Goal: Feedback & Contribution: Submit feedback/report problem

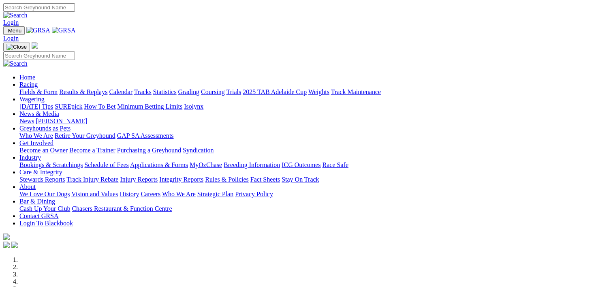
click at [273, 191] on link "Privacy Policy" at bounding box center [254, 194] width 38 height 7
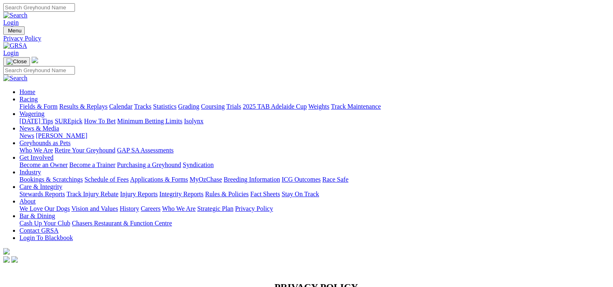
drag, startPoint x: 223, startPoint y: 33, endPoint x: 223, endPoint y: 28, distance: 4.9
click at [59, 125] on link "News & Media" at bounding box center [39, 128] width 40 height 7
click at [273, 205] on link "Privacy Policy" at bounding box center [254, 208] width 38 height 7
click at [233, 205] on link "Strategic Plan" at bounding box center [215, 208] width 36 height 7
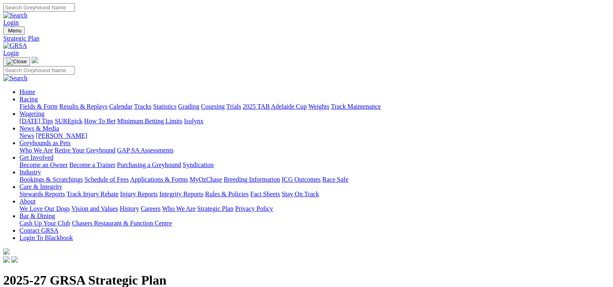
click at [58, 227] on link "Contact GRSA" at bounding box center [38, 230] width 39 height 7
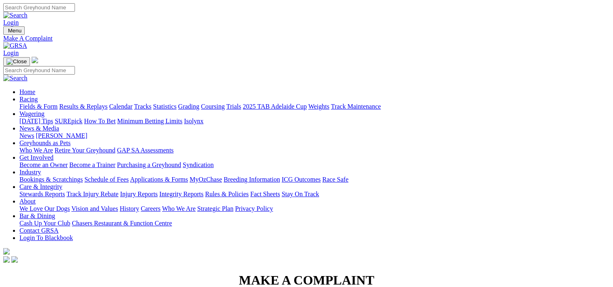
click at [87, 132] on link "[PERSON_NAME]" at bounding box center [61, 135] width 51 height 7
